Goal: Task Accomplishment & Management: Manage account settings

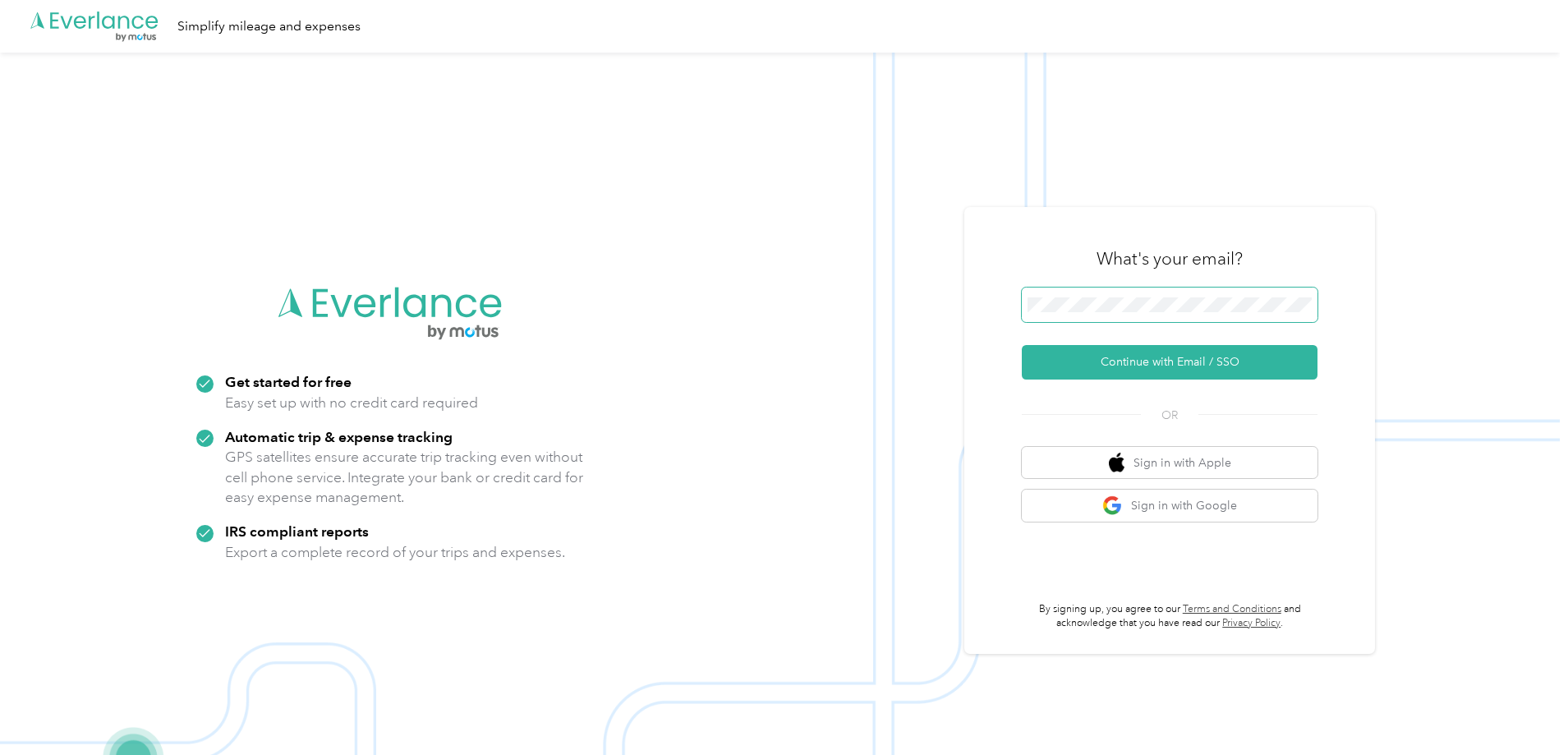
click at [1153, 292] on span at bounding box center [1169, 305] width 296 height 34
click at [1168, 361] on button "Continue with Email / SSO" at bounding box center [1169, 362] width 296 height 34
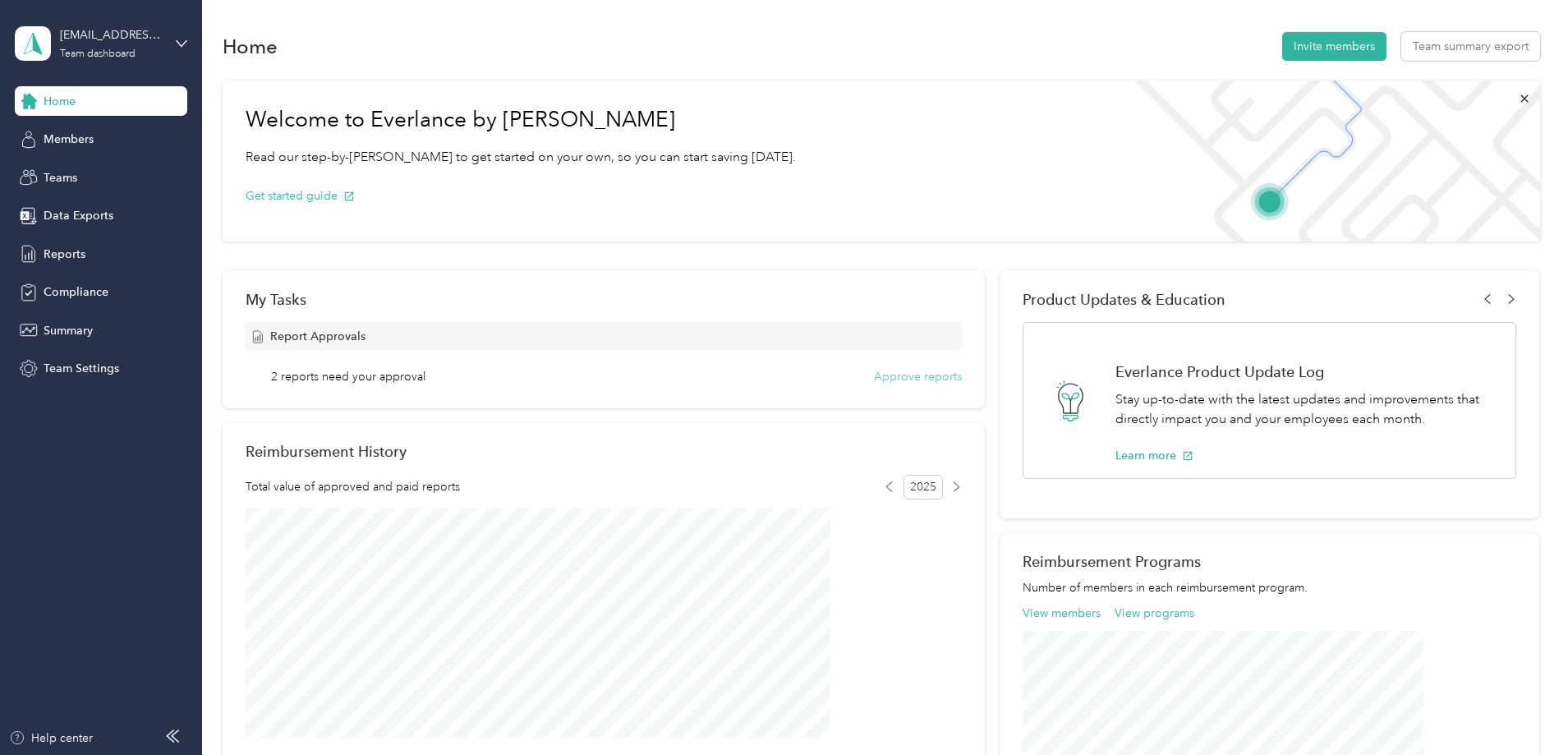
click at [907, 373] on button "Approve reports" at bounding box center [917, 377] width 88 height 18
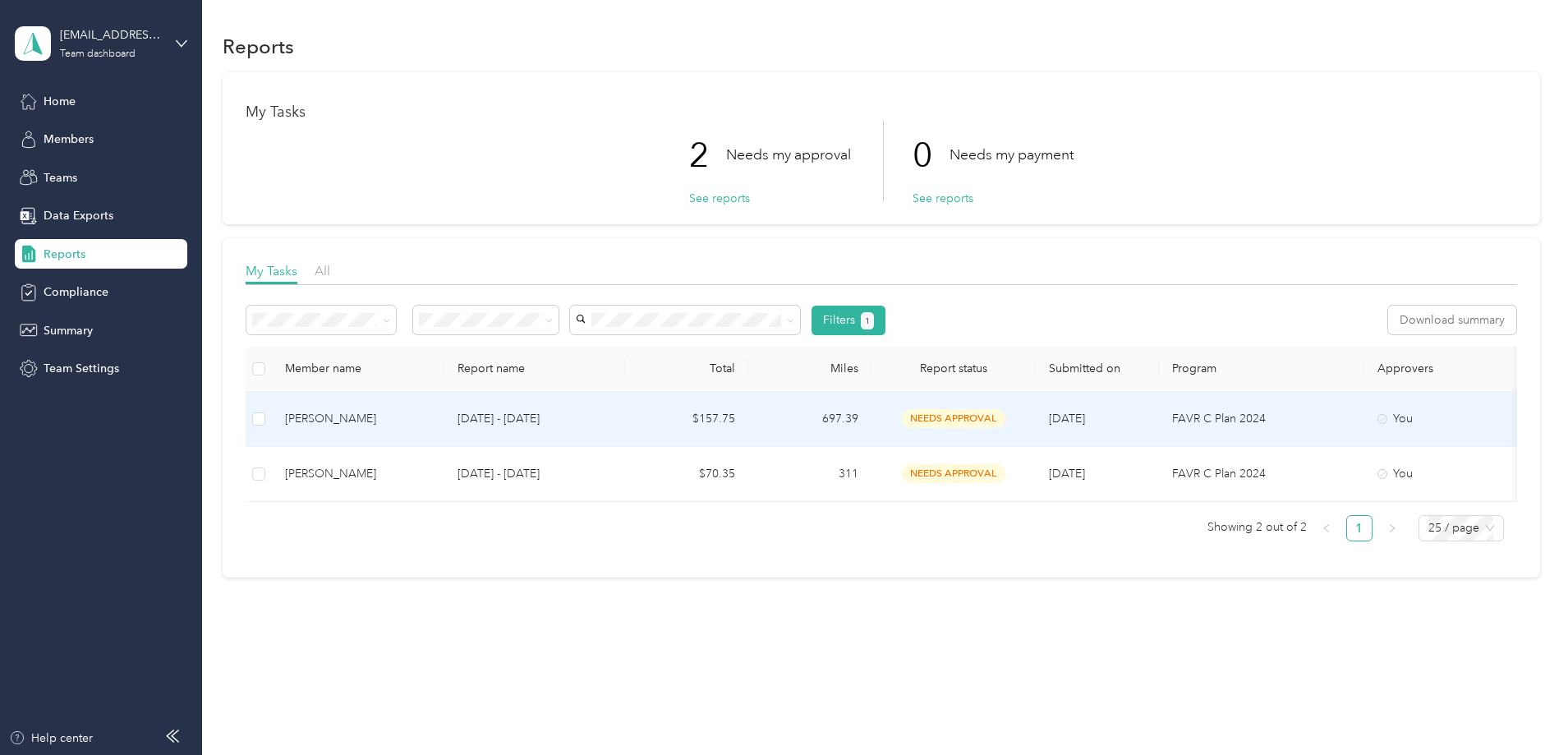
click at [734, 427] on td "$157.75" at bounding box center [687, 419] width 124 height 55
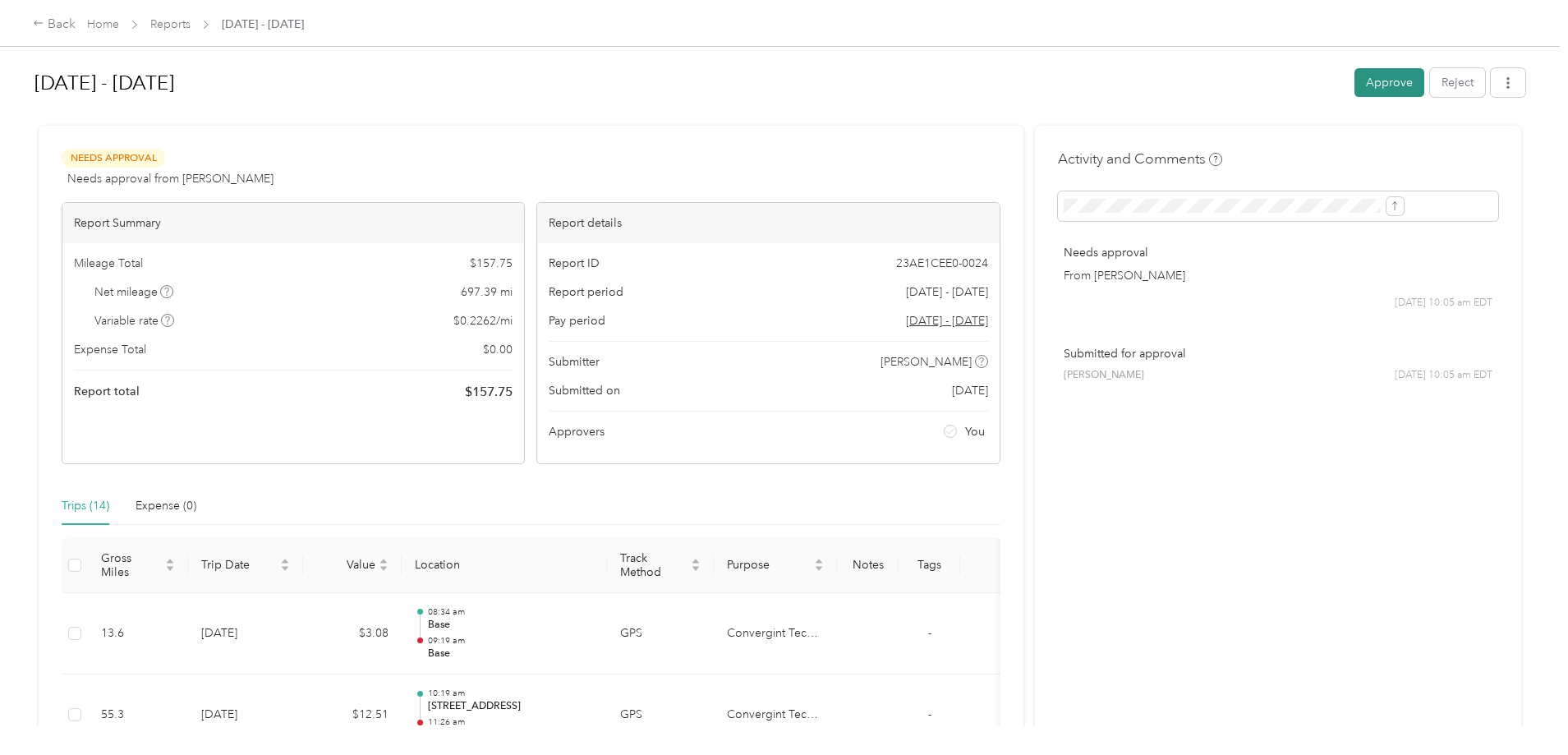
click at [1354, 87] on button "Approve" at bounding box center [1389, 83] width 70 height 29
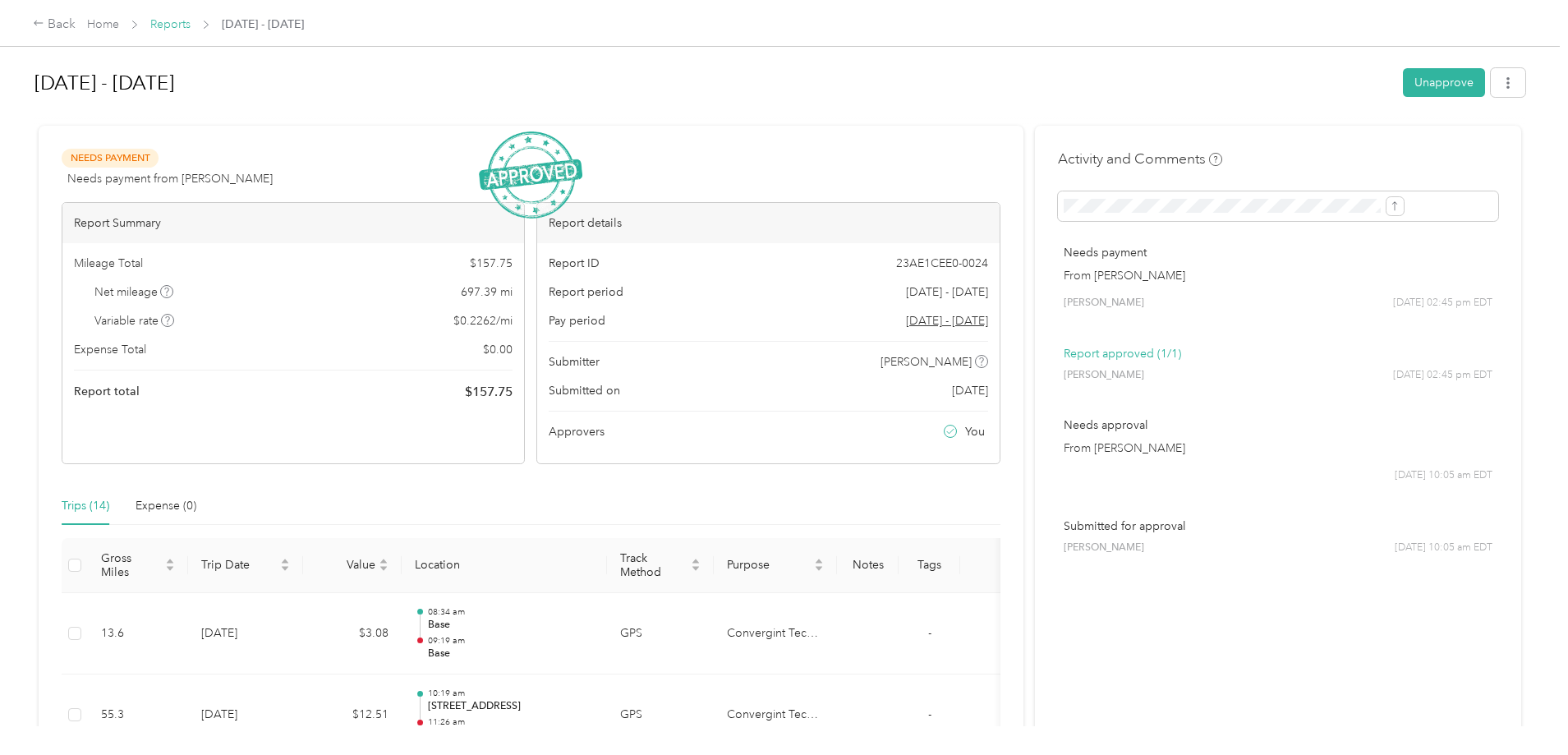
click at [191, 24] on link "Reports" at bounding box center [170, 24] width 40 height 14
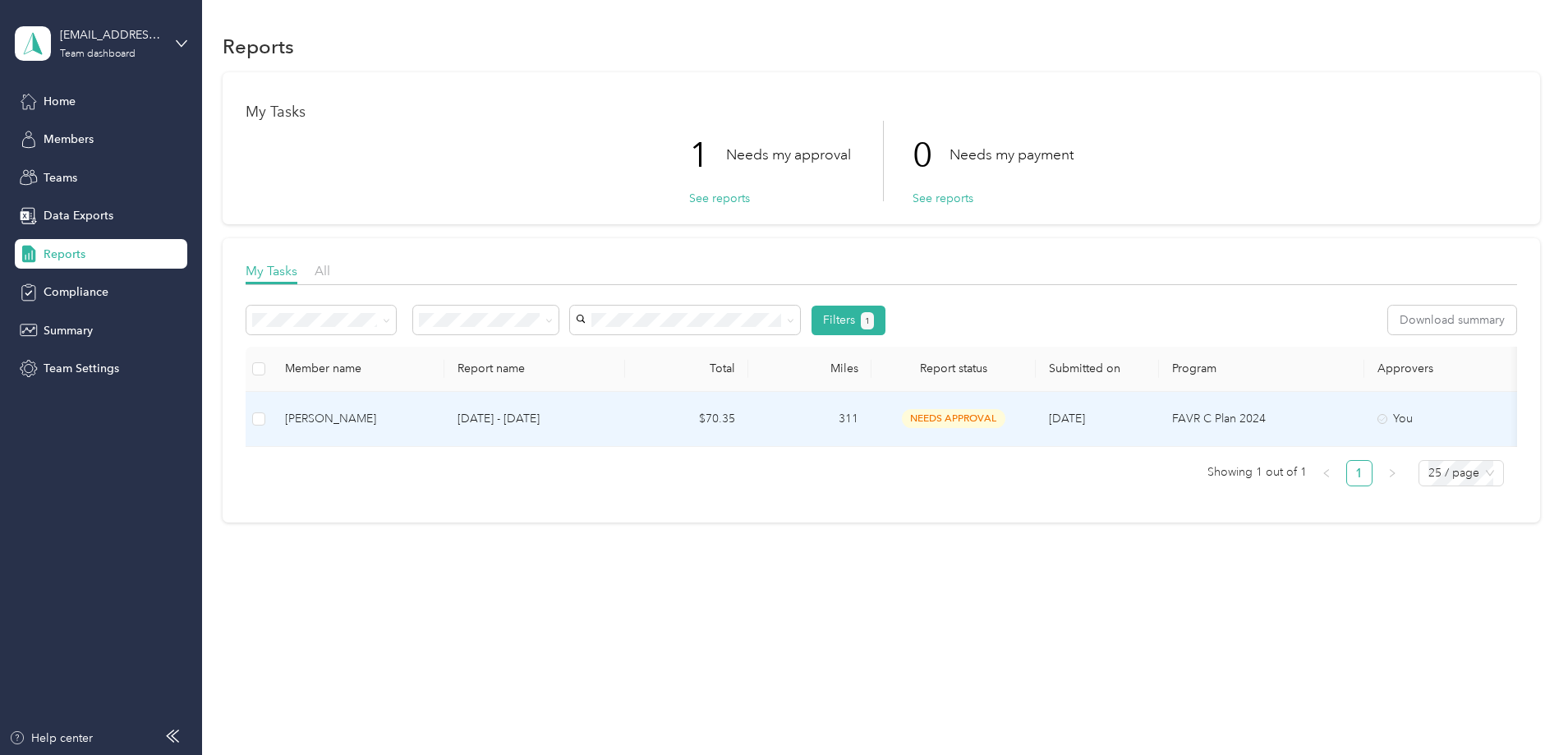
click at [748, 426] on td "$70.35" at bounding box center [687, 419] width 124 height 55
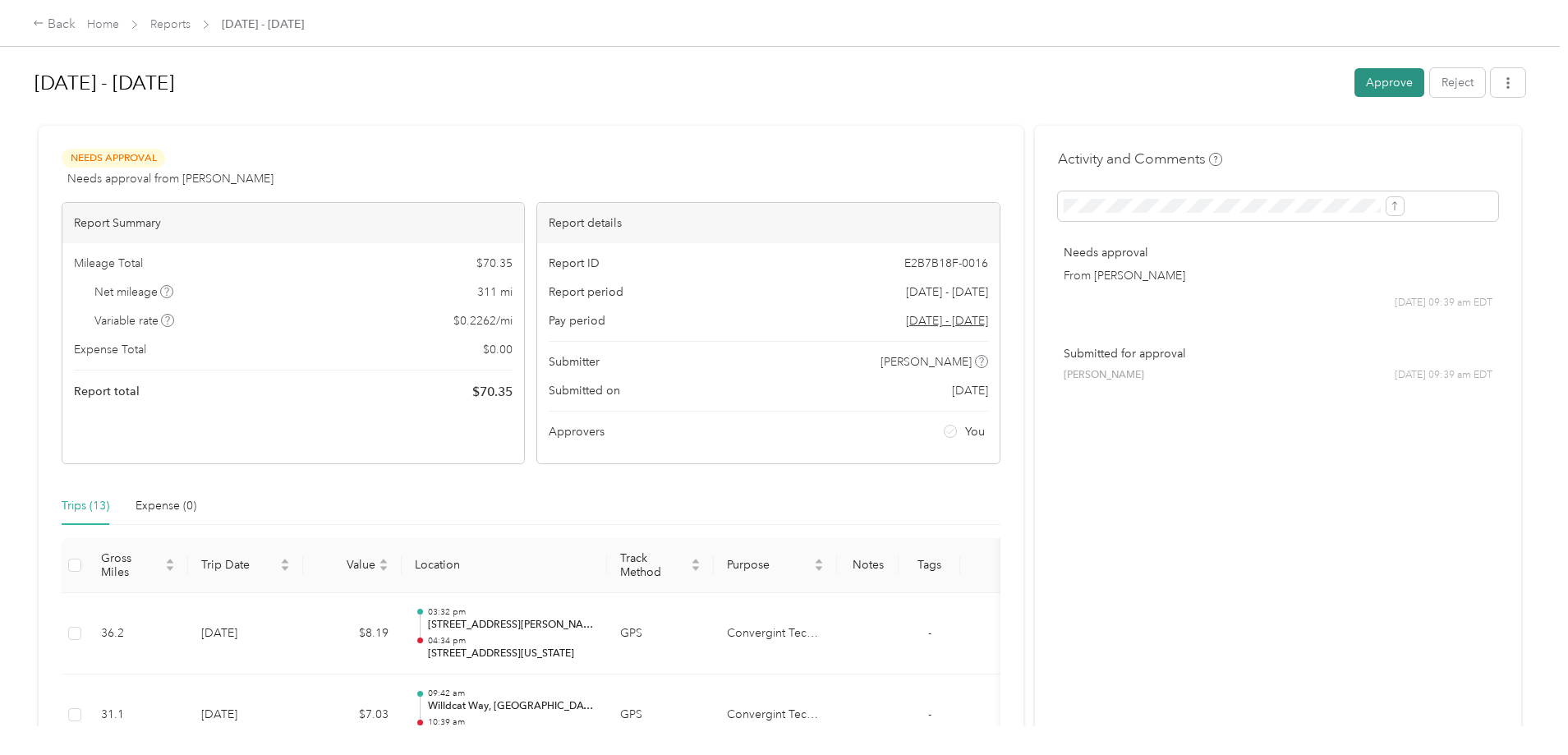
click at [1354, 76] on button "Approve" at bounding box center [1389, 83] width 70 height 29
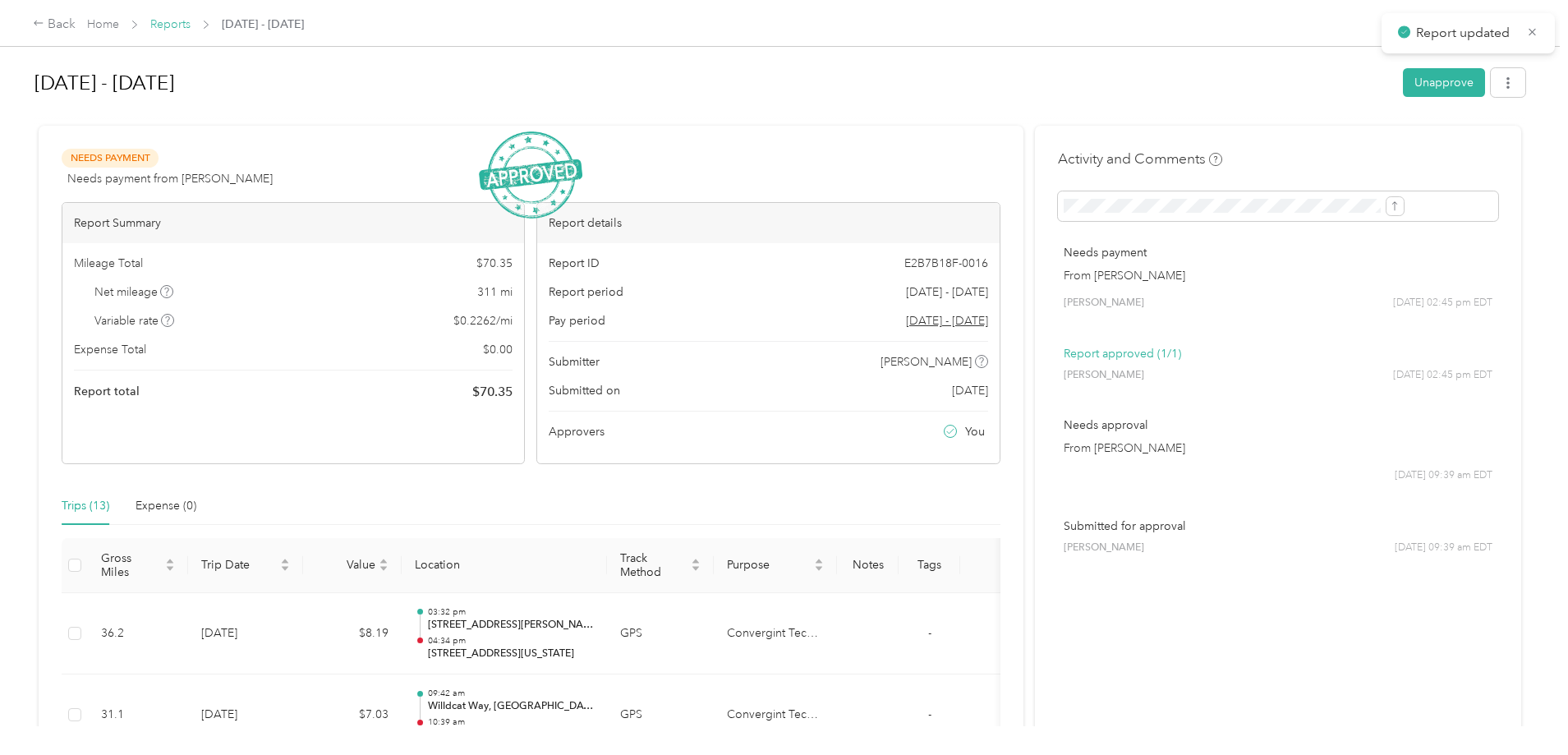
click at [191, 18] on link "Reports" at bounding box center [170, 24] width 40 height 14
